Goal: Check status

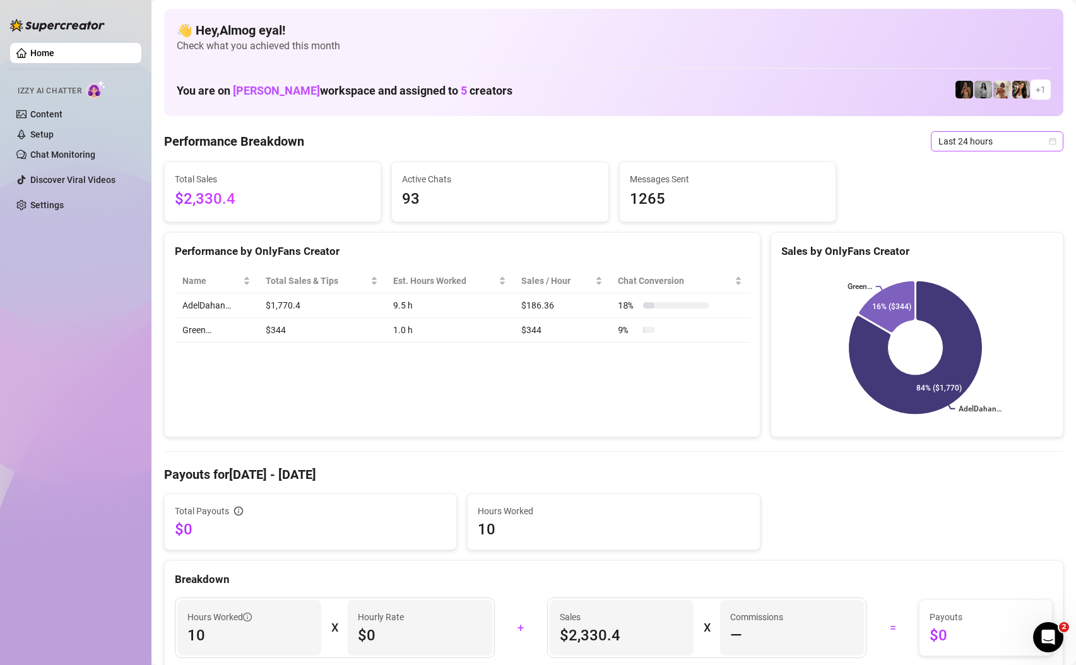
click at [968, 146] on span "Last 24 hours" at bounding box center [997, 141] width 117 height 19
click at [961, 184] on div "Last 7 days" at bounding box center [988, 187] width 112 height 14
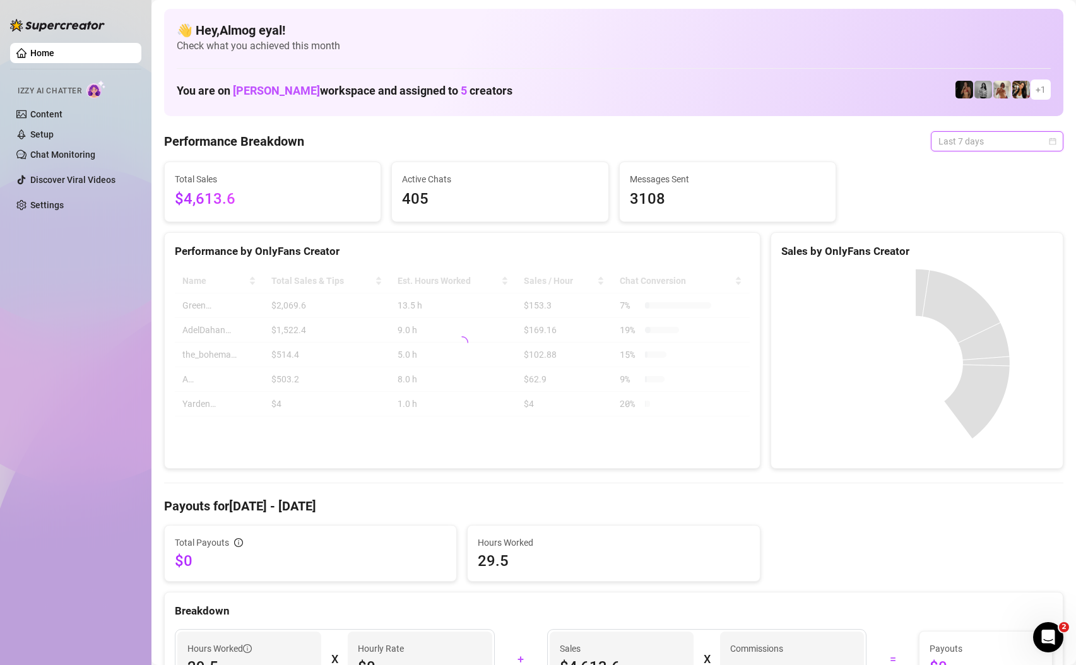
click at [970, 148] on span "Last 7 days" at bounding box center [997, 141] width 117 height 19
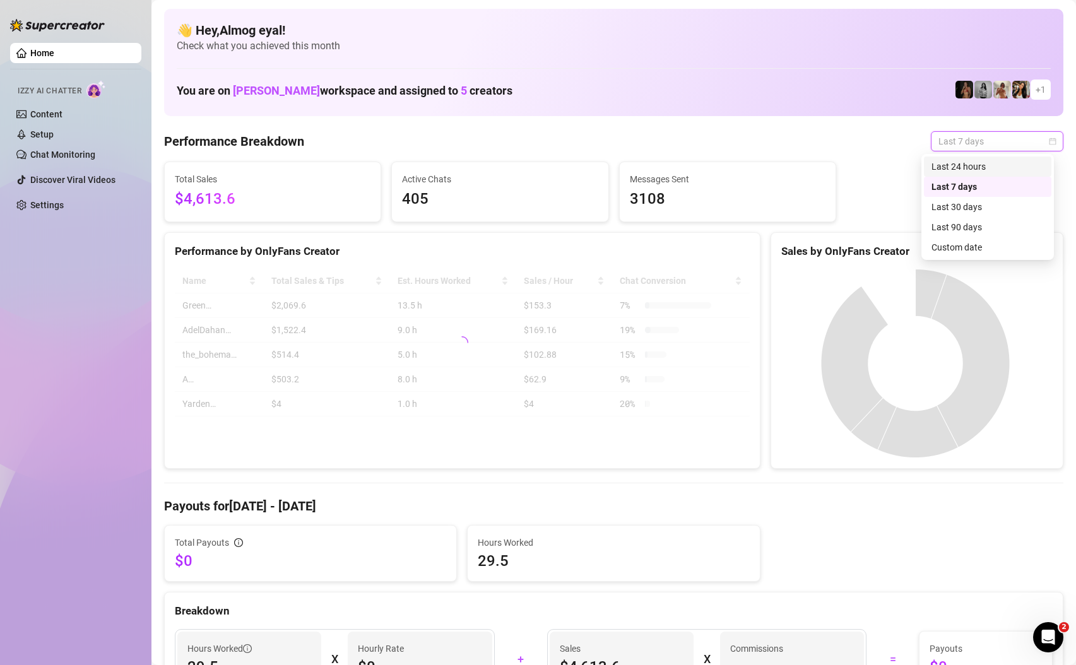
click at [983, 160] on div "Last 24 hours" at bounding box center [988, 167] width 112 height 14
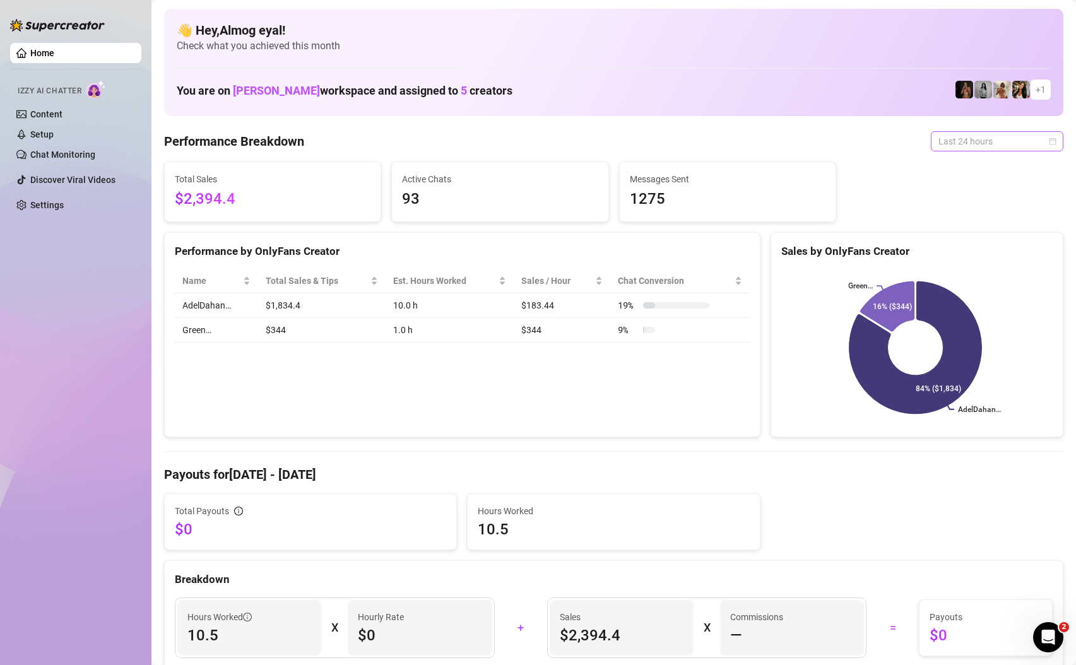
click at [976, 132] on span "Last 24 hours" at bounding box center [997, 141] width 117 height 19
click at [980, 192] on div "Last 7 days" at bounding box center [988, 187] width 112 height 14
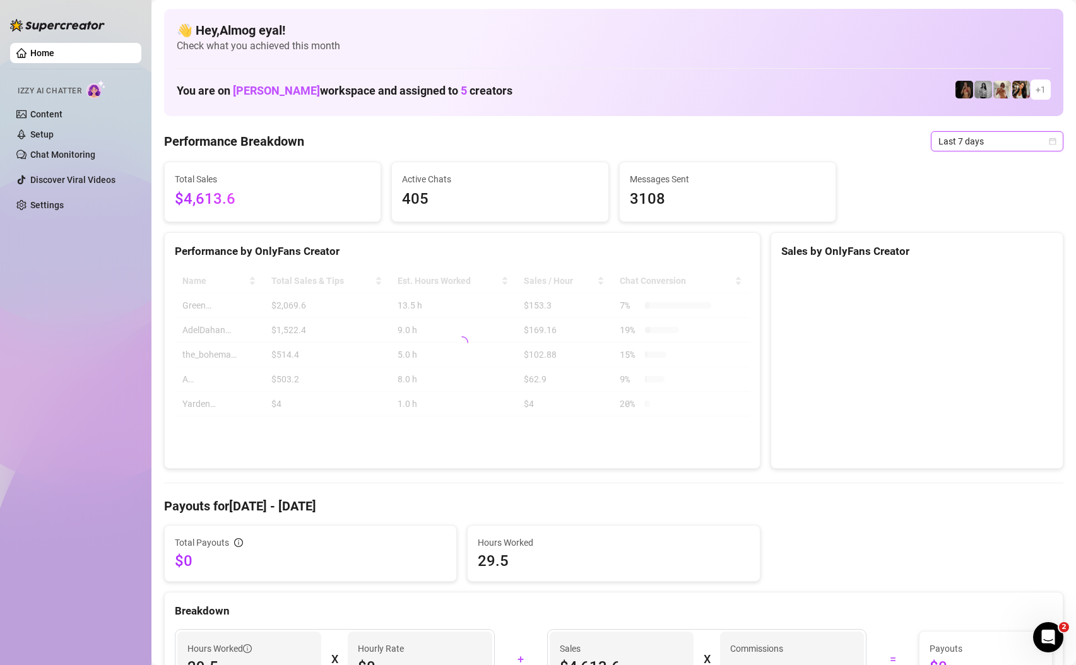
click at [966, 141] on span "Last 7 days" at bounding box center [997, 141] width 117 height 19
click at [981, 164] on div "Last 24 hours" at bounding box center [988, 167] width 112 height 14
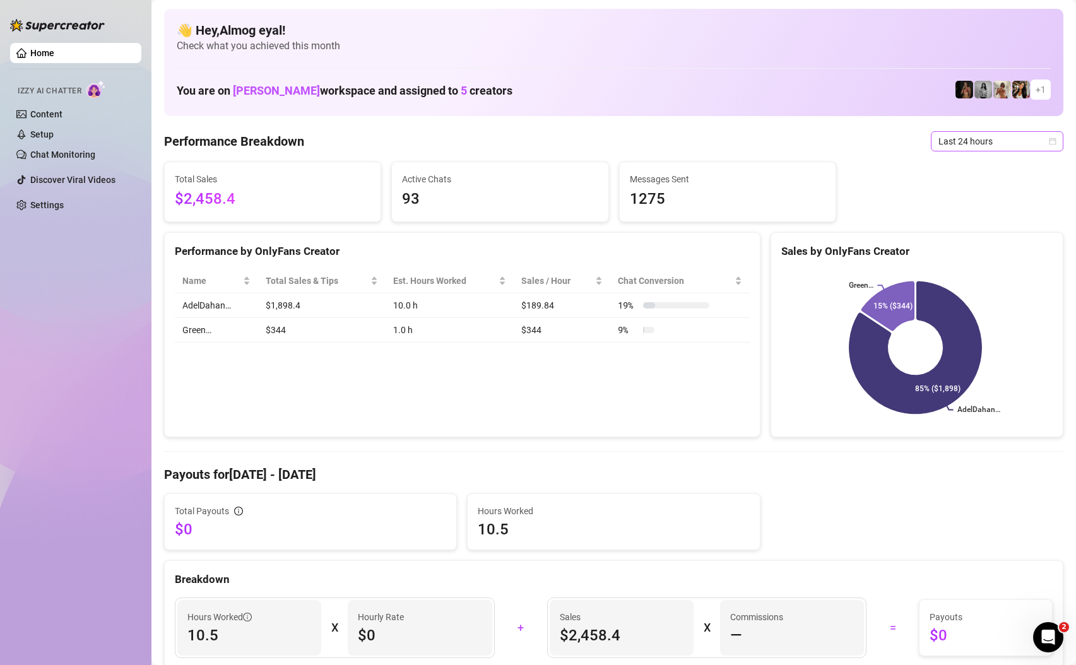
click at [975, 141] on span "Last 24 hours" at bounding box center [997, 141] width 117 height 19
click at [956, 191] on div "Last 7 days" at bounding box center [988, 187] width 112 height 14
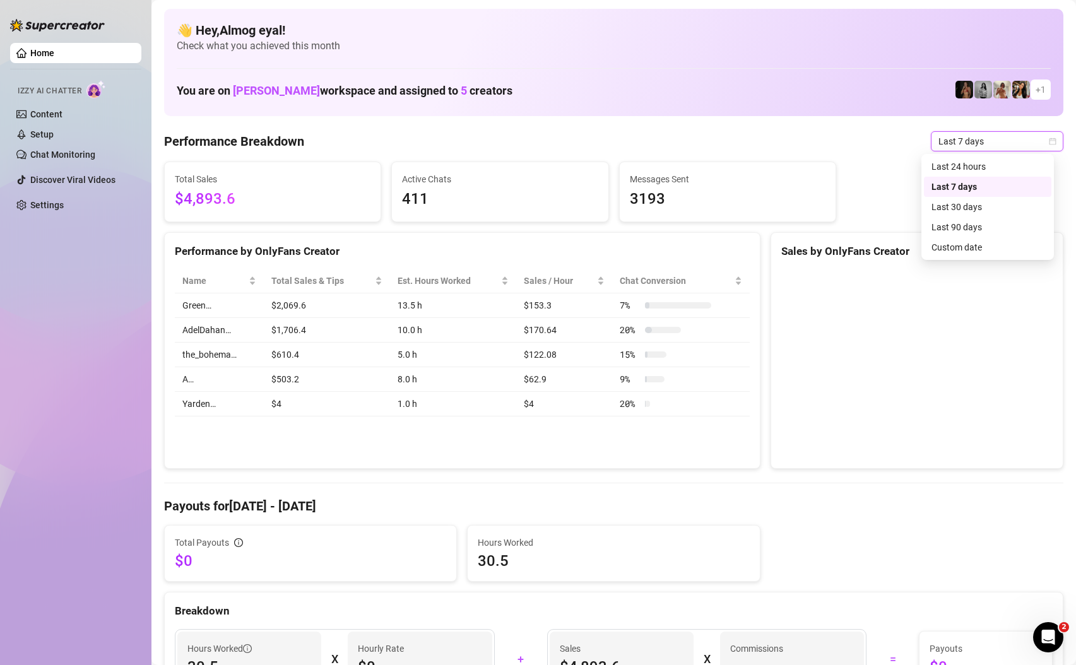
click at [975, 143] on span "Last 7 days" at bounding box center [997, 141] width 117 height 19
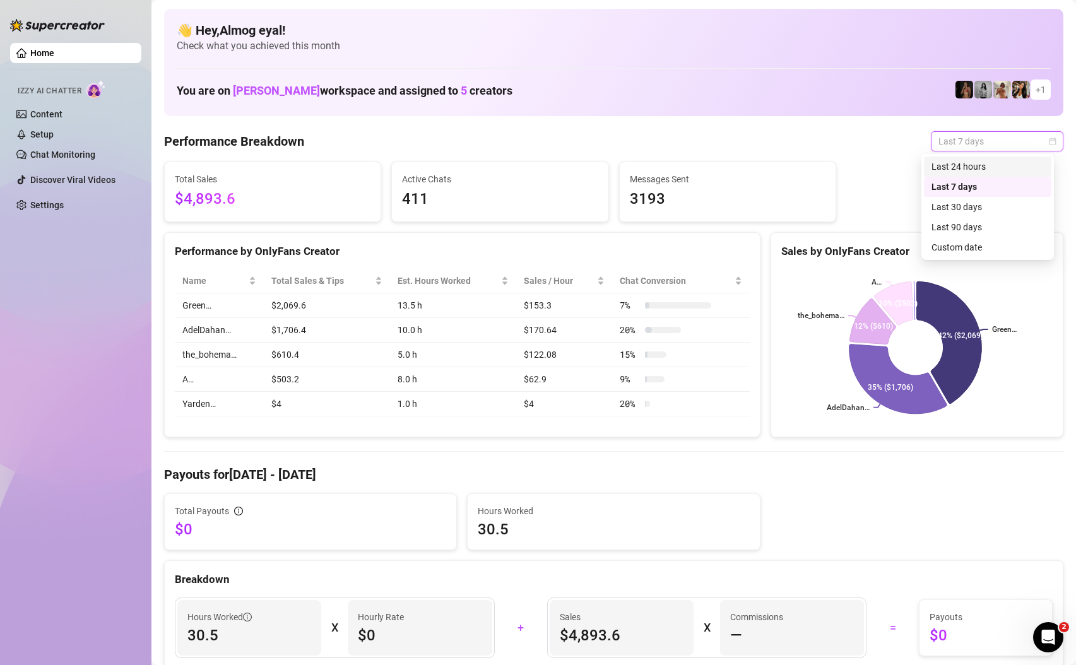
click at [1016, 162] on div "Last 24 hours" at bounding box center [988, 167] width 112 height 14
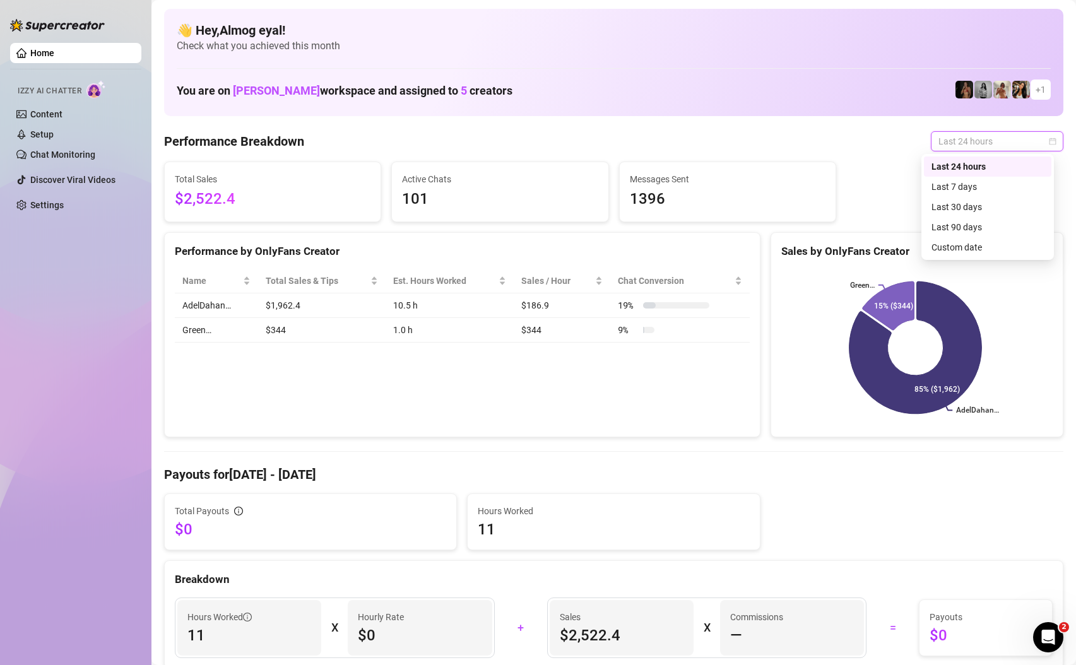
click at [989, 142] on span "Last 24 hours" at bounding box center [997, 141] width 117 height 19
click at [996, 189] on div "Last 7 days" at bounding box center [988, 187] width 112 height 14
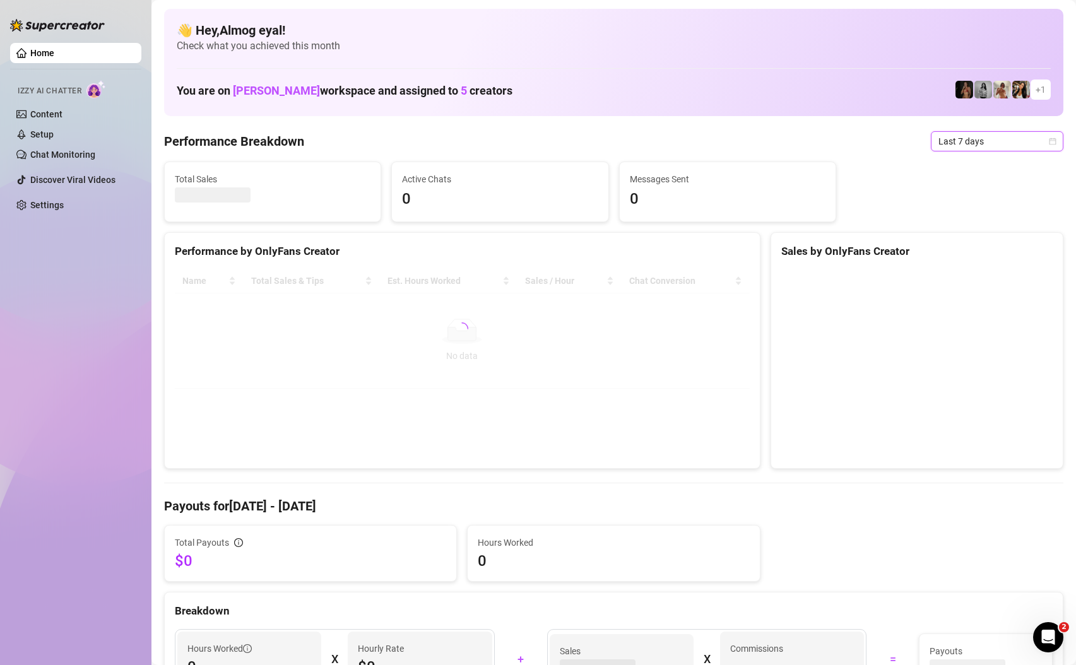
click at [986, 145] on span "Last 7 days" at bounding box center [997, 141] width 117 height 19
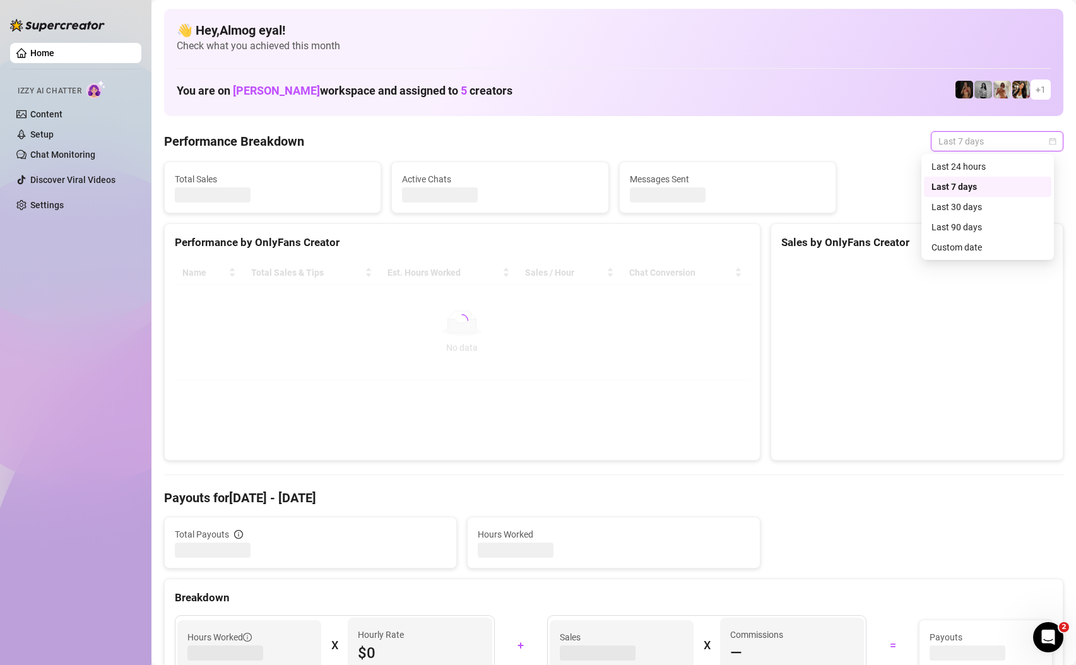
click at [985, 163] on div "Last 24 hours" at bounding box center [988, 167] width 112 height 14
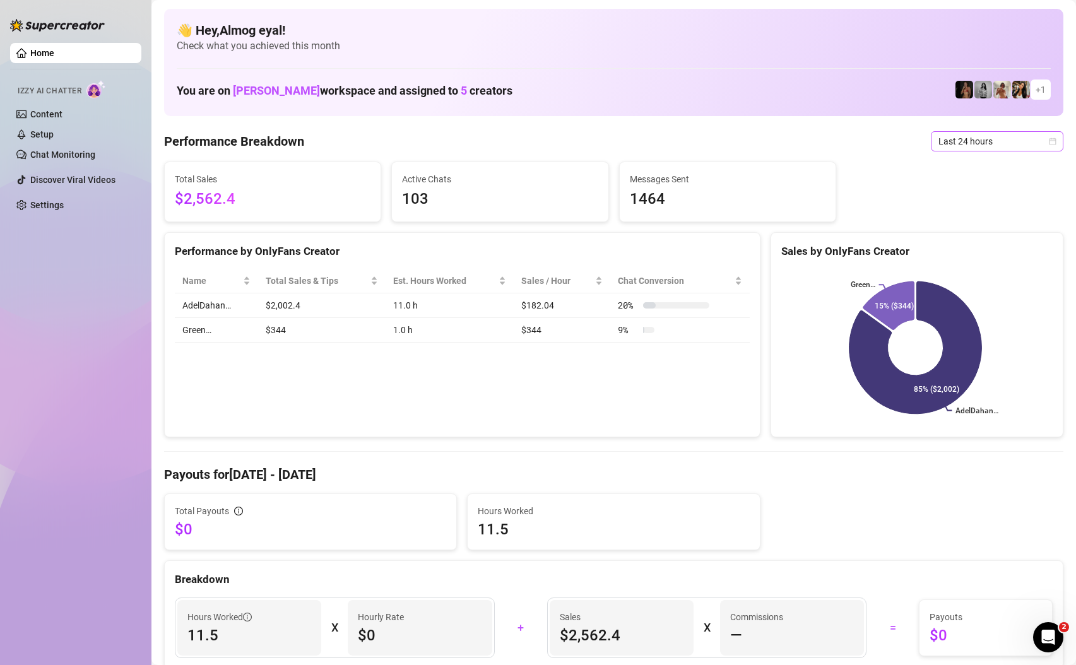
click at [980, 141] on span "Last 24 hours" at bounding box center [997, 141] width 117 height 19
click at [983, 191] on div "Last 7 days" at bounding box center [988, 187] width 112 height 14
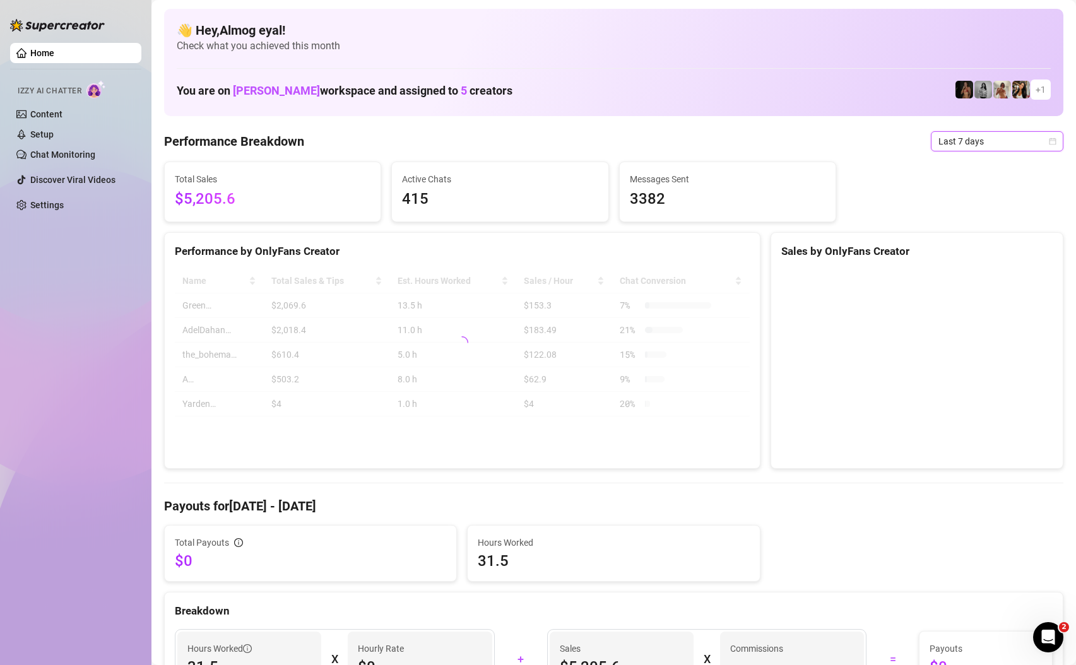
click at [992, 148] on span "Last 7 days" at bounding box center [997, 141] width 117 height 19
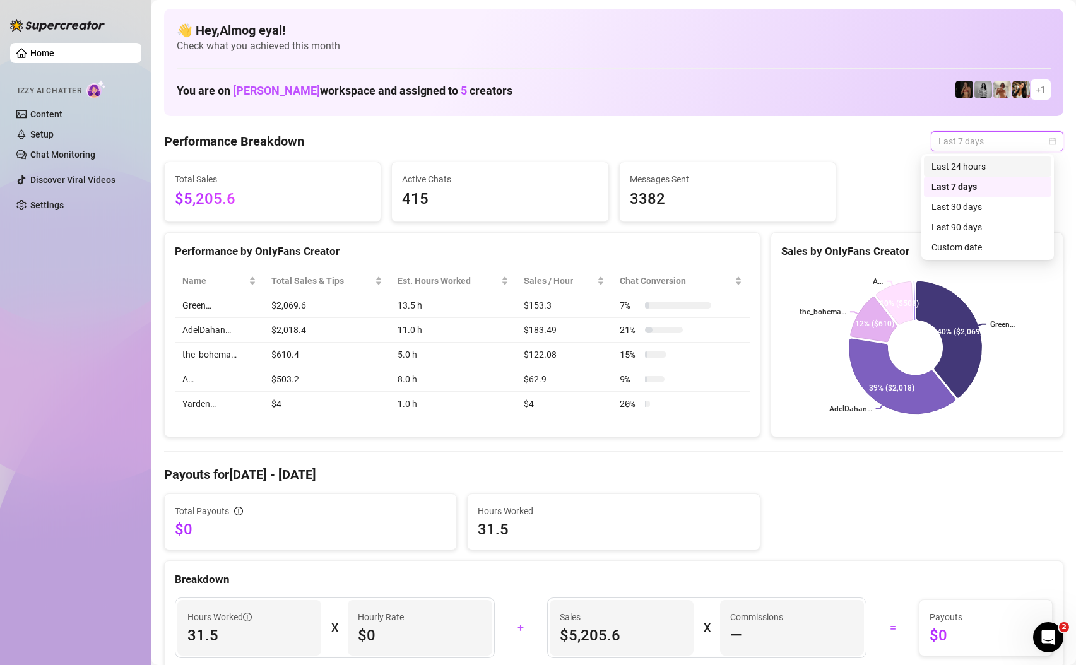
click at [993, 169] on div "Last 24 hours" at bounding box center [988, 167] width 112 height 14
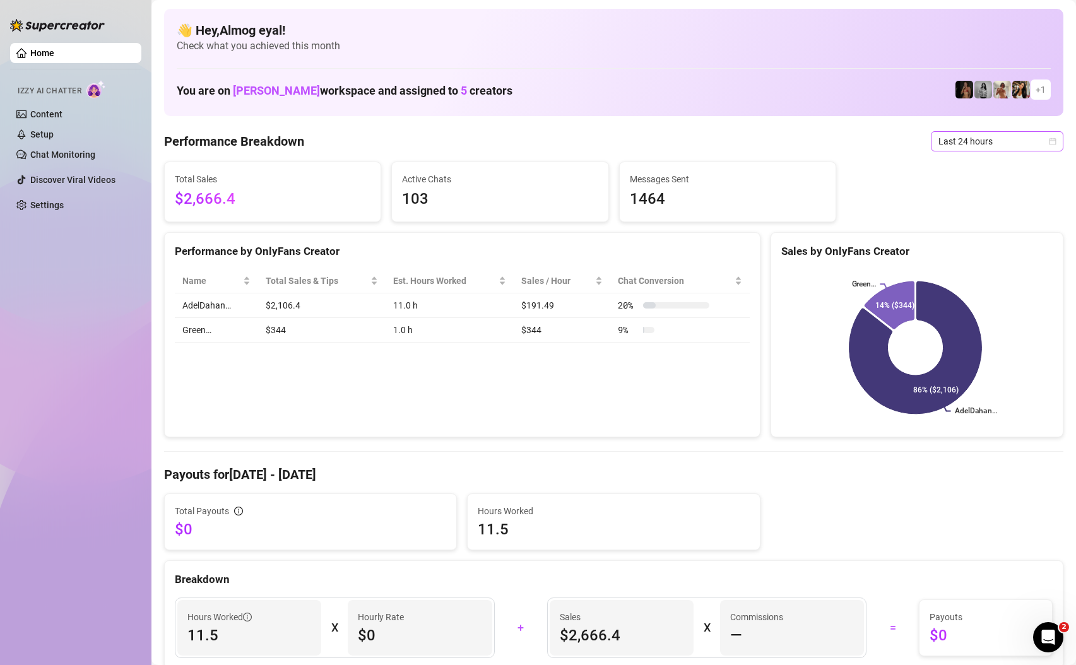
click at [982, 136] on span "Last 24 hours" at bounding box center [997, 141] width 117 height 19
click at [984, 184] on div "Last 7 days" at bounding box center [988, 187] width 112 height 14
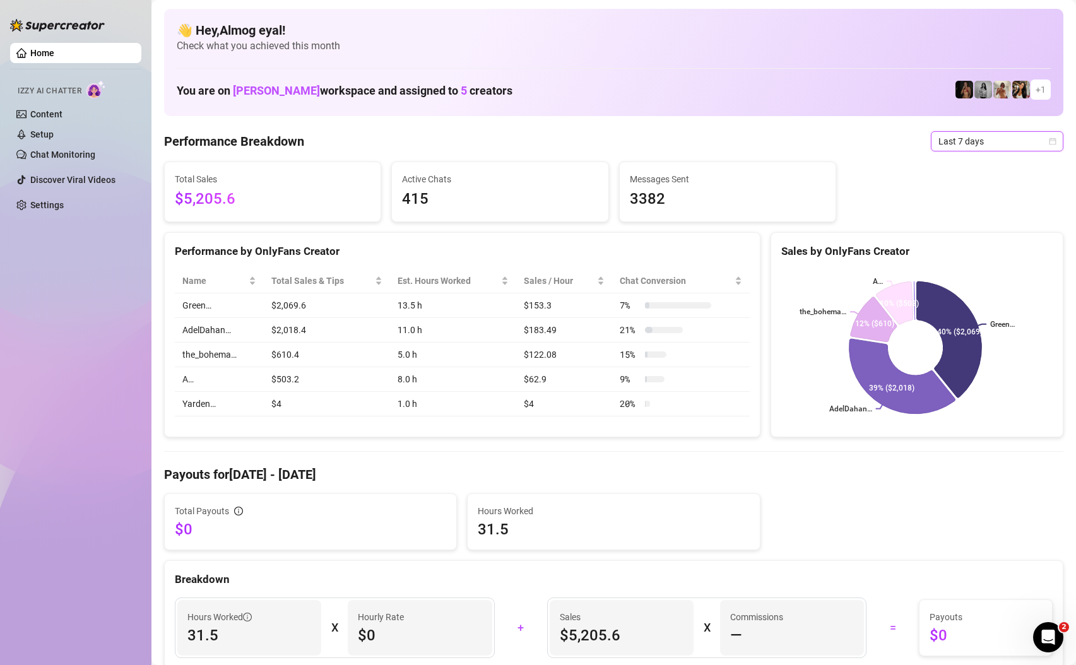
click at [967, 141] on span "Last 7 days" at bounding box center [997, 141] width 117 height 19
click at [983, 167] on div "Last 24 hours" at bounding box center [988, 167] width 112 height 14
